Goal: Book appointment/travel/reservation

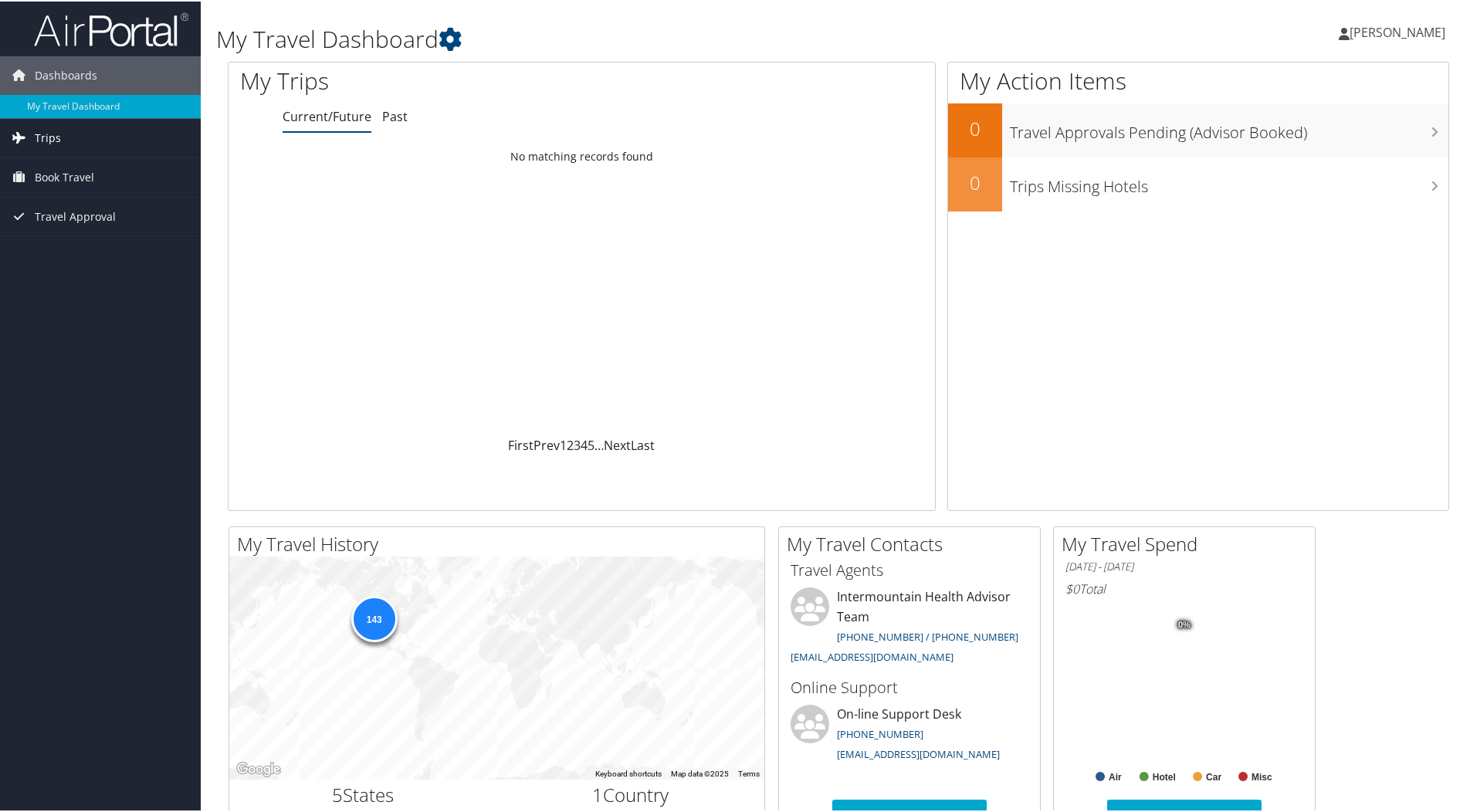
click at [66, 143] on link "Trips" at bounding box center [100, 136] width 200 height 39
click at [66, 255] on span "Book Travel" at bounding box center [64, 245] width 60 height 39
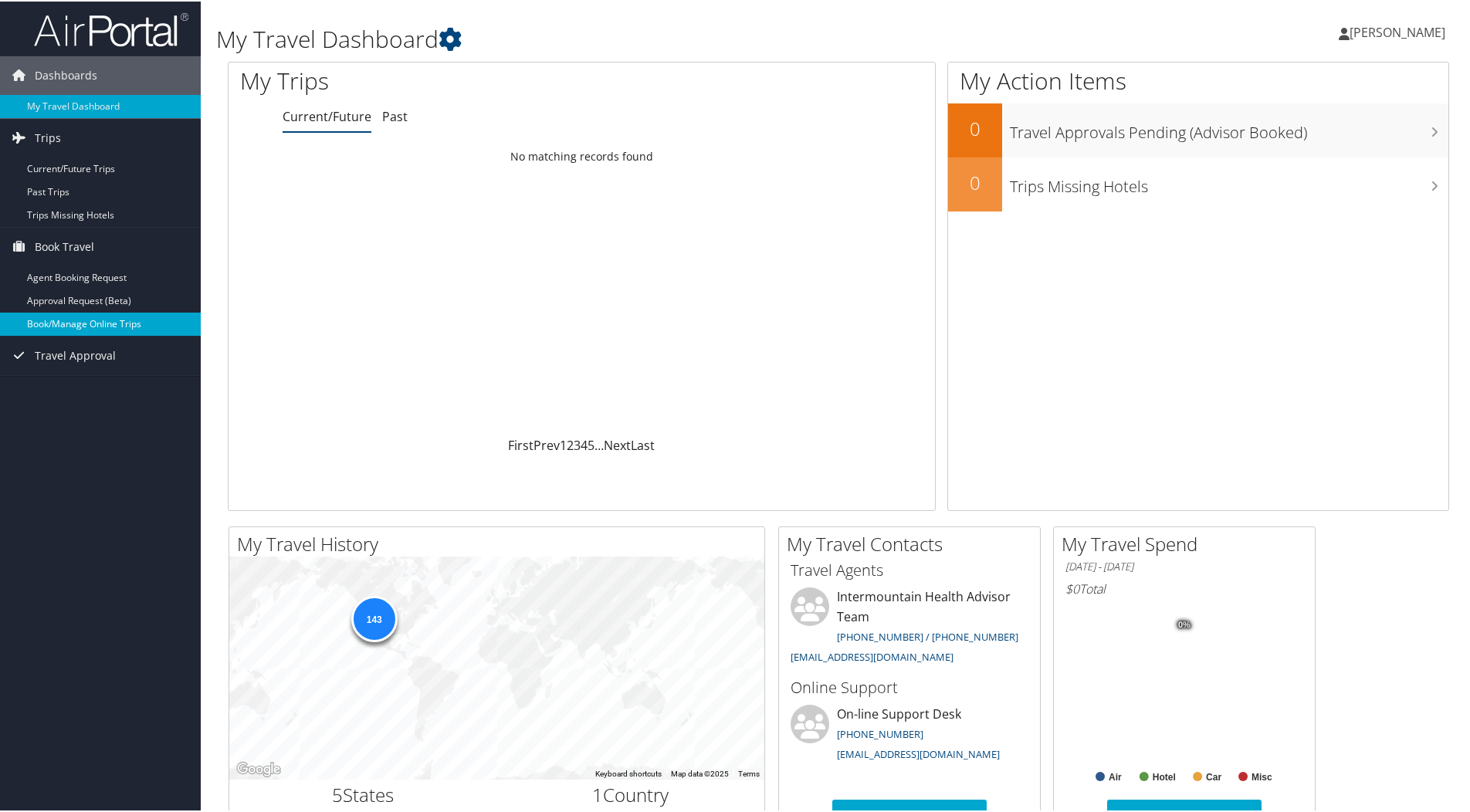
click at [114, 322] on link "Book/Manage Online Trips" at bounding box center [100, 323] width 200 height 23
